Goal: Task Accomplishment & Management: Manage account settings

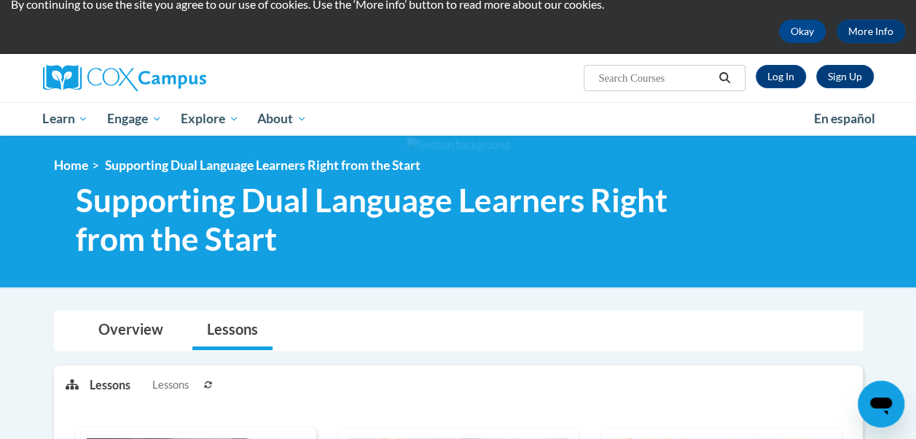
scroll to position [56, 0]
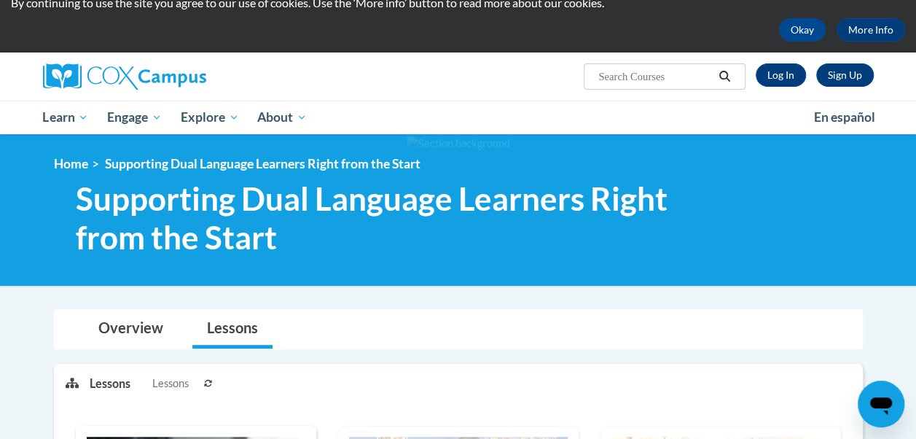
click at [750, 337] on div "Overview Lessons" at bounding box center [458, 329] width 785 height 39
click at [835, 66] on link "Sign Up" at bounding box center [845, 74] width 58 height 23
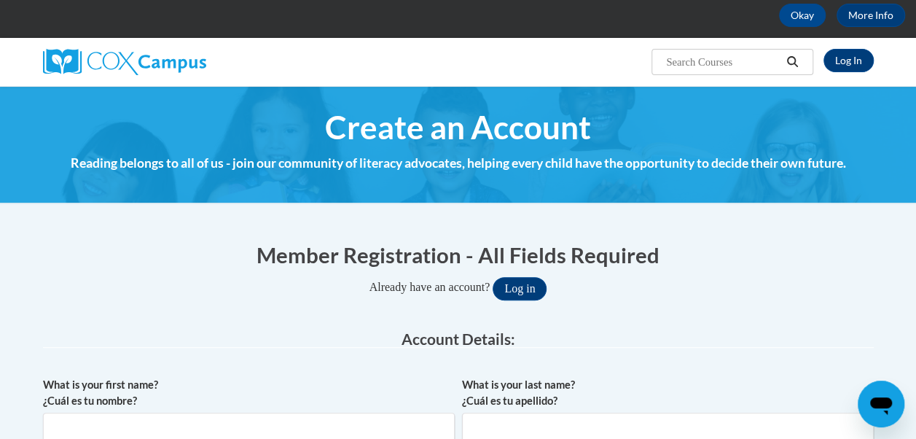
scroll to position [68, 0]
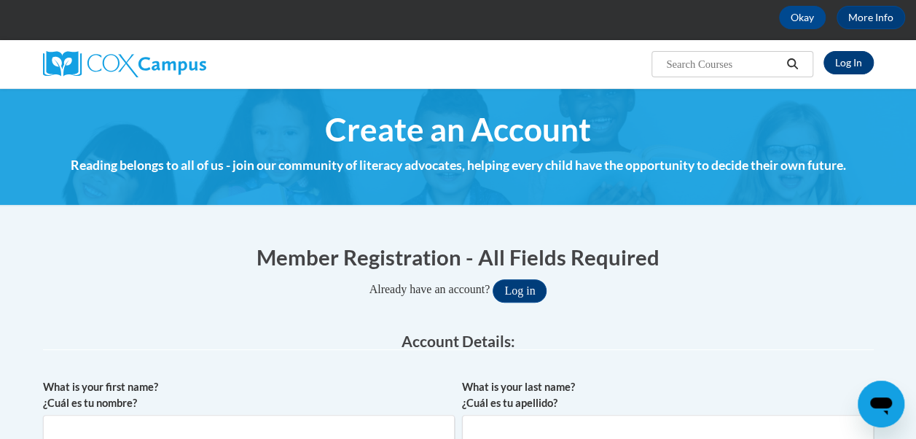
click at [839, 62] on link "Log In" at bounding box center [848, 62] width 50 height 23
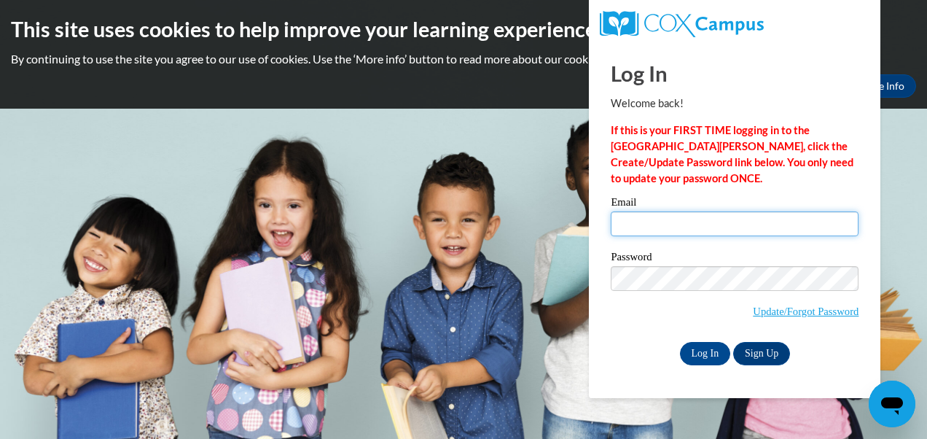
click at [634, 224] on input "Email" at bounding box center [734, 223] width 248 height 25
type input "jsalvatierra@berkhs.org"
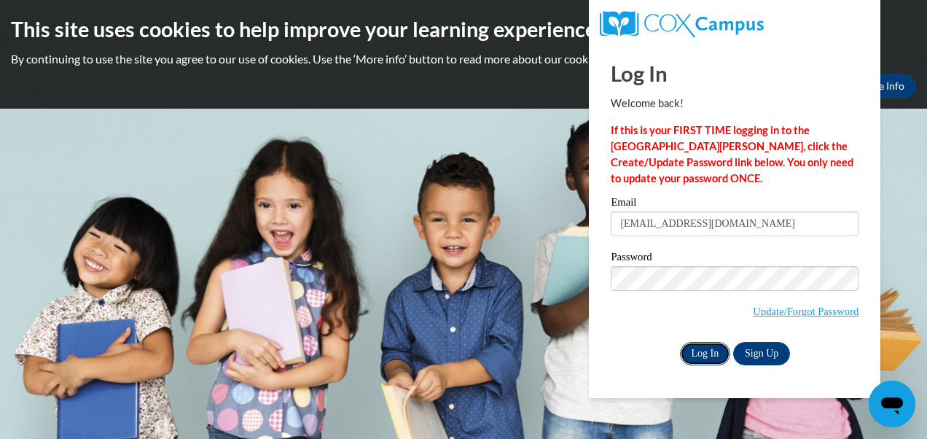
click at [698, 357] on input "Log In" at bounding box center [705, 353] width 51 height 23
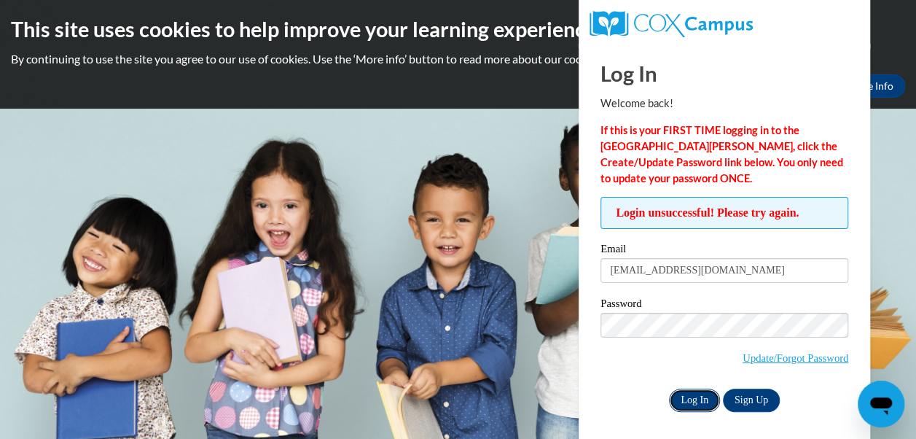
click at [688, 395] on input "Log In" at bounding box center [694, 399] width 51 height 23
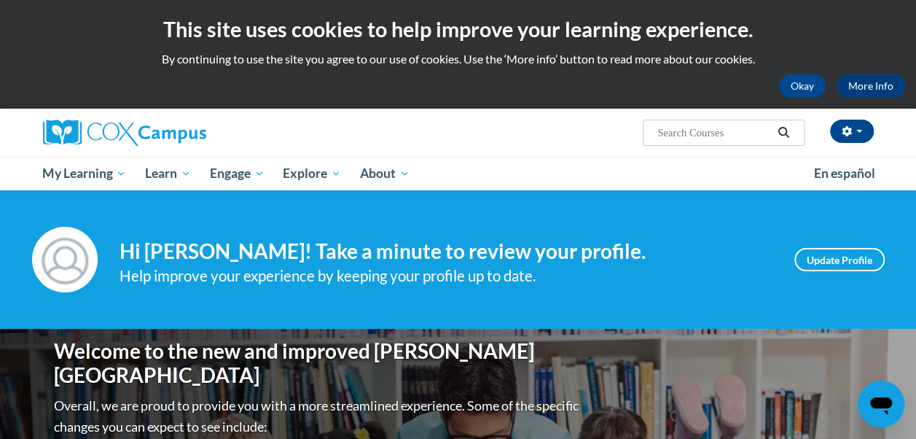
click at [580, 268] on div "Help improve your experience by keeping your profile up to date." at bounding box center [445, 276] width 653 height 24
click at [590, 252] on h4 "Hi Julia Salvatierra! Take a minute to review your profile." at bounding box center [445, 251] width 653 height 25
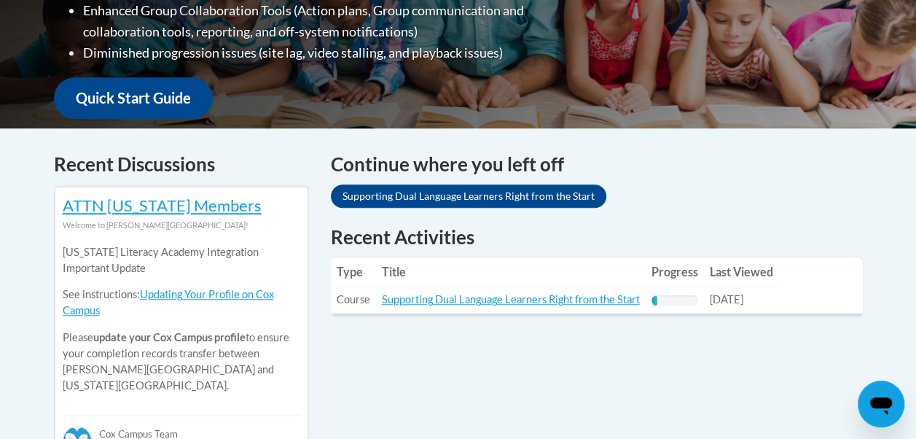
scroll to position [532, 0]
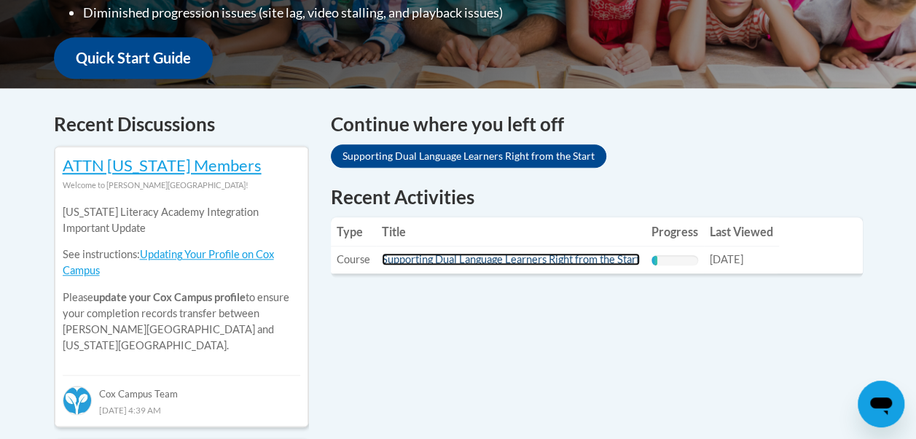
click at [541, 262] on link "Supporting Dual Language Learners Right from the Start" at bounding box center [511, 259] width 258 height 12
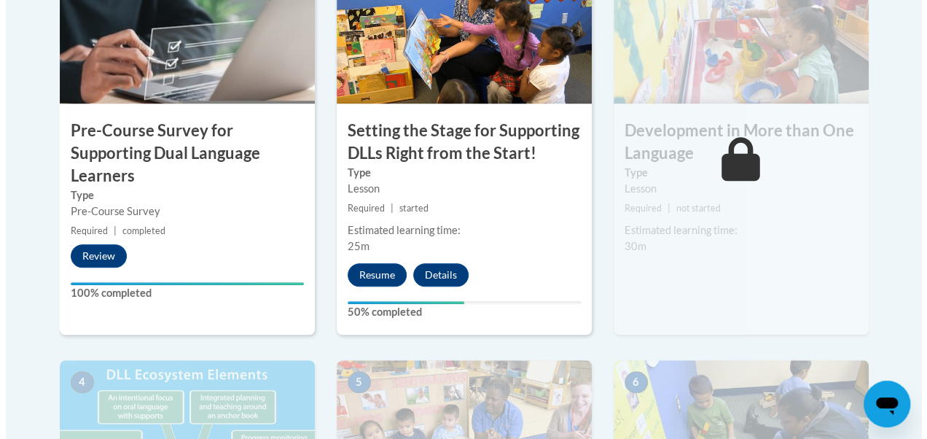
scroll to position [567, 0]
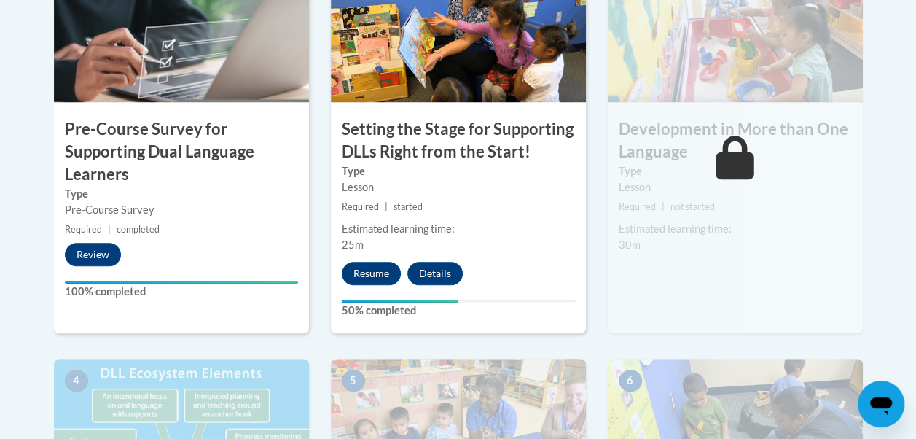
click at [504, 114] on div "2 Setting the Stage for Supporting DLLs Right from the Start! Type Lesson Requi…" at bounding box center [458, 144] width 255 height 377
click at [499, 165] on label "Type" at bounding box center [458, 171] width 233 height 16
click at [380, 282] on button "Resume" at bounding box center [371, 273] width 59 height 23
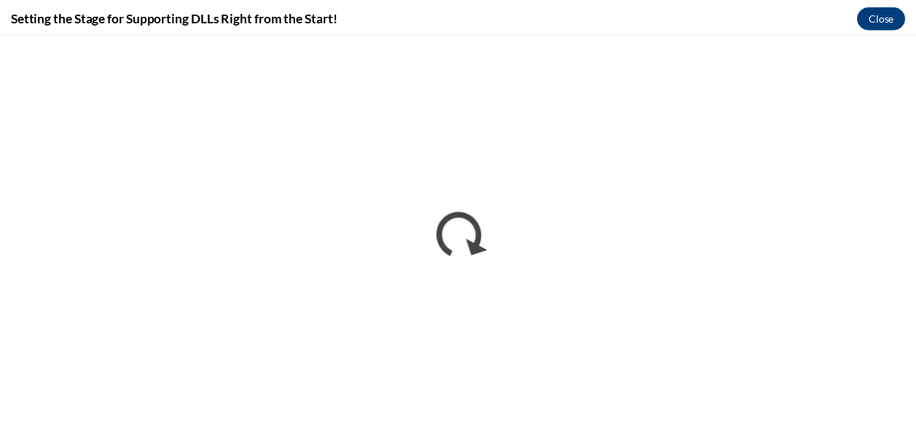
scroll to position [0, 0]
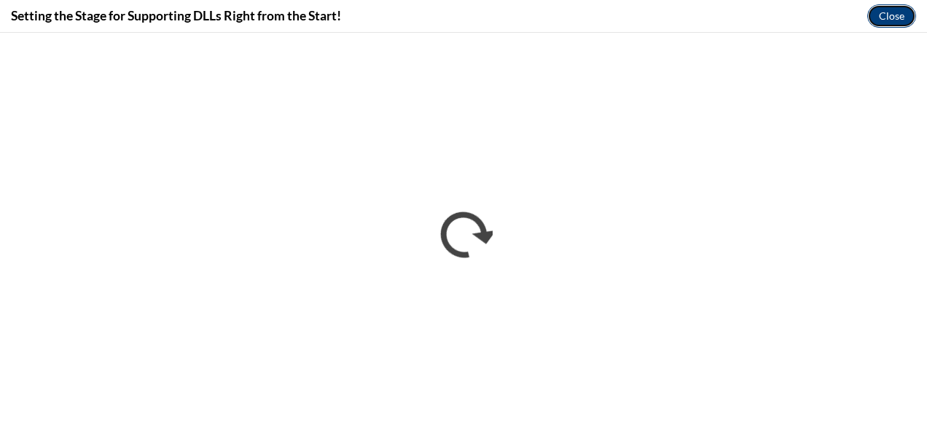
click at [899, 25] on button "Close" at bounding box center [891, 15] width 49 height 23
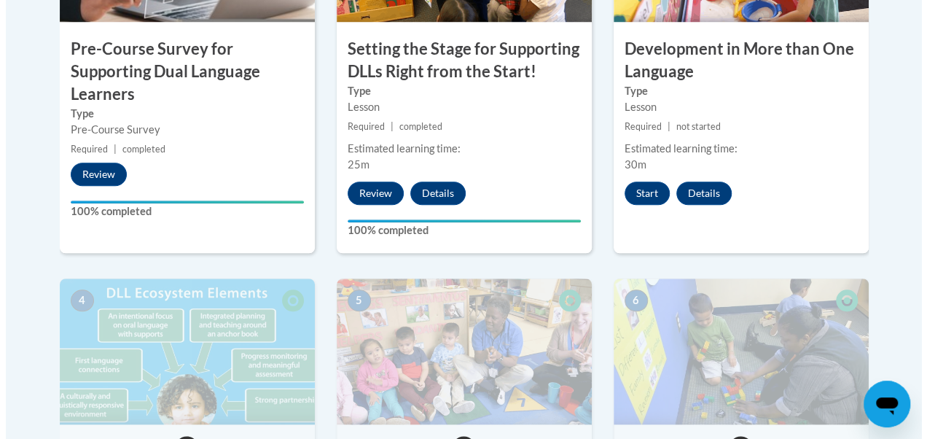
scroll to position [618, 0]
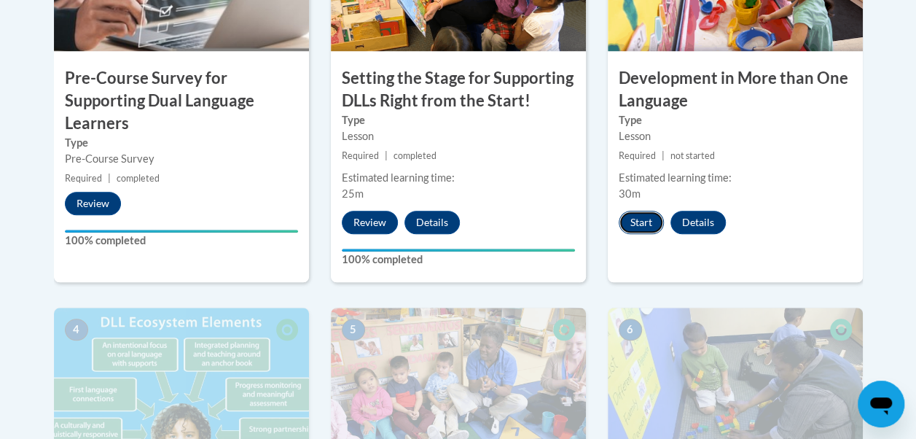
click at [626, 220] on button "Start" at bounding box center [640, 222] width 45 height 23
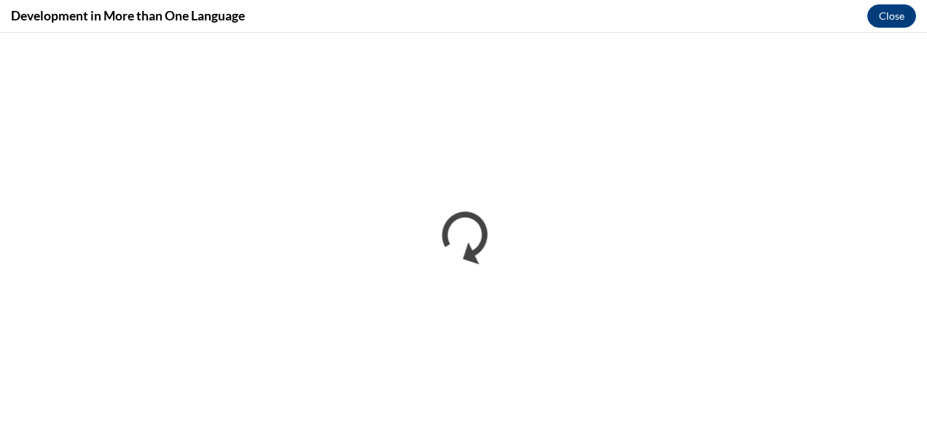
scroll to position [0, 0]
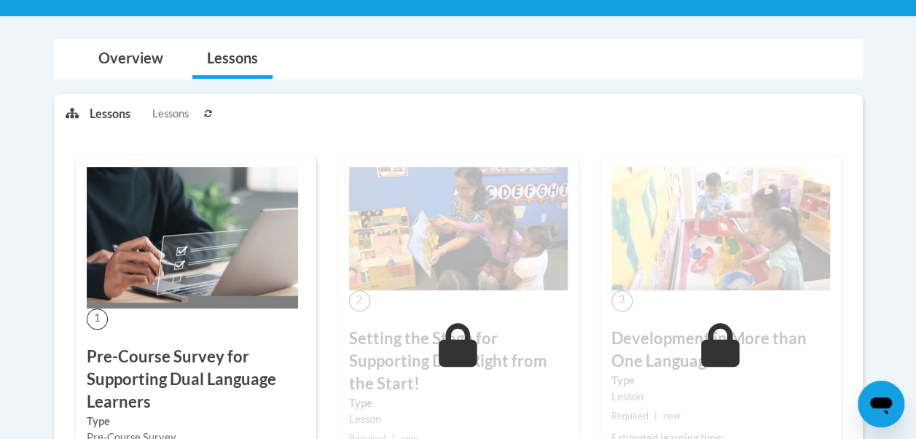
scroll to position [364, 0]
